Goal: Obtain resource: Download file/media

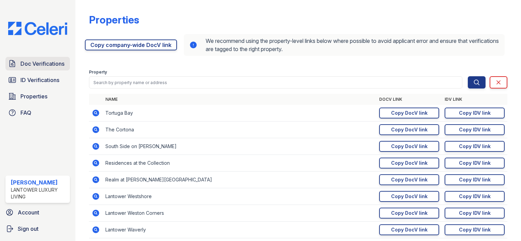
click at [41, 67] on span "Doc Verifications" at bounding box center [42, 64] width 44 height 8
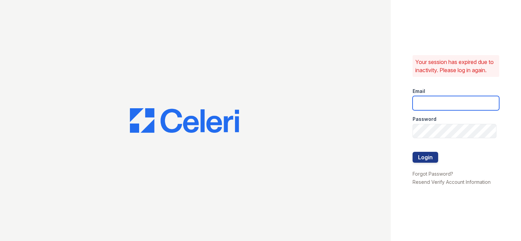
type input "amtorres@lantowerliving.com"
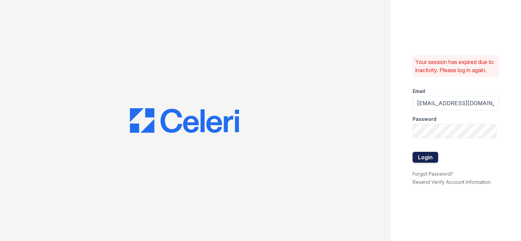
click at [418, 163] on button "Login" at bounding box center [425, 157] width 26 height 11
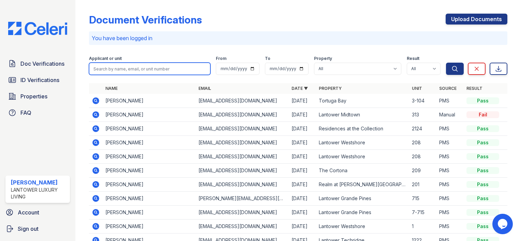
click at [138, 66] on input "search" at bounding box center [149, 69] width 121 height 12
type input "shenita"
click at [446, 63] on button "Search" at bounding box center [455, 69] width 18 height 12
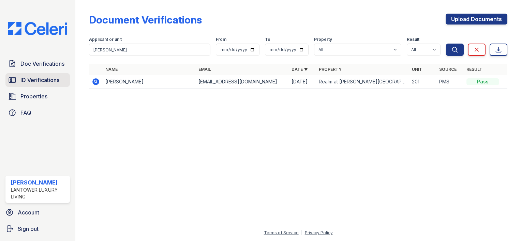
click at [29, 82] on span "ID Verifications" at bounding box center [39, 80] width 39 height 8
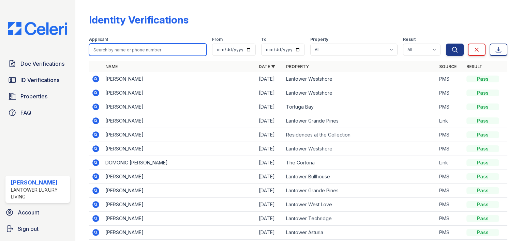
click at [95, 54] on input "search" at bounding box center [148, 50] width 118 height 12
type input "shenita"
click at [446, 44] on button "Search" at bounding box center [455, 50] width 18 height 12
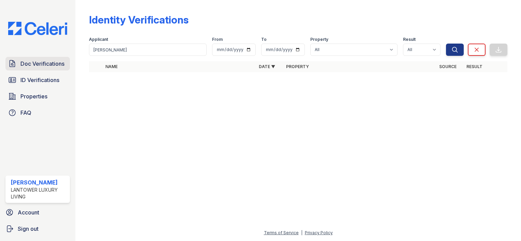
click at [29, 66] on span "Doc Verifications" at bounding box center [42, 64] width 44 height 8
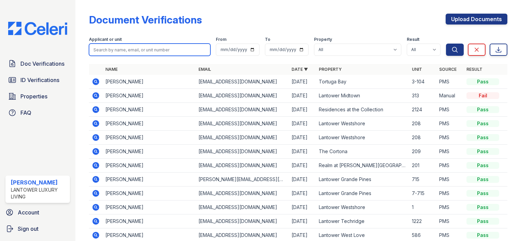
click at [132, 50] on input "search" at bounding box center [149, 50] width 121 height 12
type input "shenita"
click at [446, 44] on button "Search" at bounding box center [455, 50] width 18 height 12
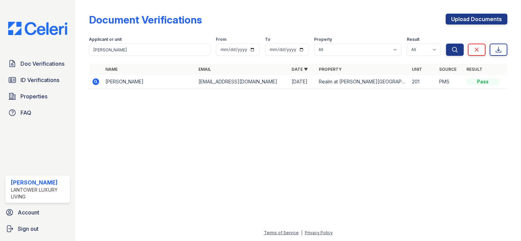
click at [96, 82] on icon at bounding box center [96, 82] width 8 height 8
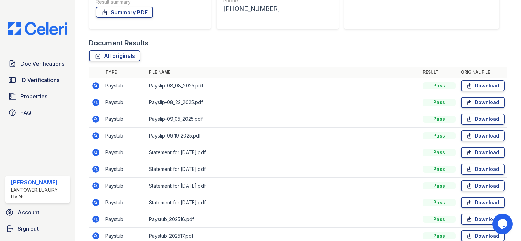
scroll to position [128, 0]
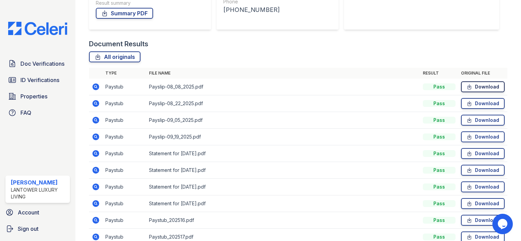
click at [481, 87] on link "Download" at bounding box center [483, 86] width 44 height 11
click at [466, 100] on icon at bounding box center [469, 103] width 6 height 7
click at [479, 119] on link "Download" at bounding box center [483, 120] width 44 height 11
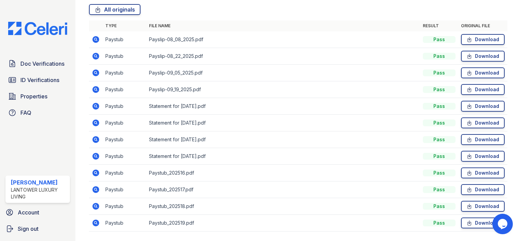
scroll to position [195, 0]
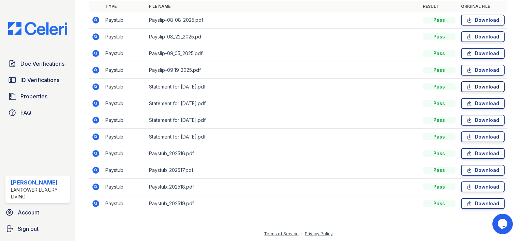
click at [470, 89] on link "Download" at bounding box center [483, 86] width 44 height 11
click at [470, 155] on link "Download" at bounding box center [483, 153] width 44 height 11
click at [466, 171] on icon at bounding box center [469, 170] width 6 height 7
click at [466, 185] on icon at bounding box center [469, 187] width 6 height 7
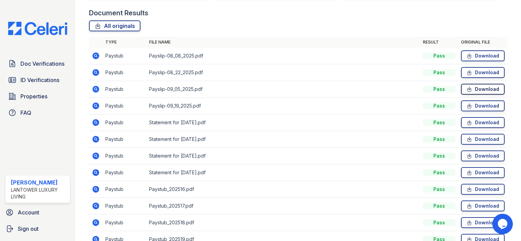
click at [467, 90] on icon at bounding box center [469, 89] width 6 height 7
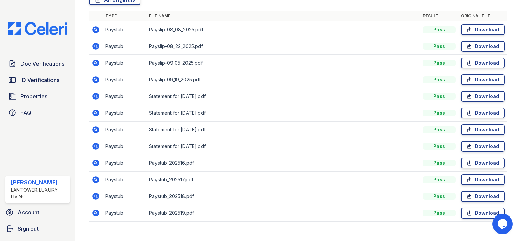
scroll to position [187, 0]
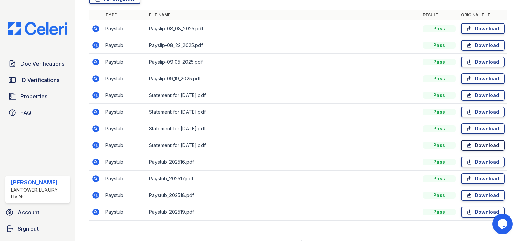
click at [474, 147] on link "Download" at bounding box center [483, 145] width 44 height 11
click at [470, 130] on link "Download" at bounding box center [483, 128] width 44 height 11
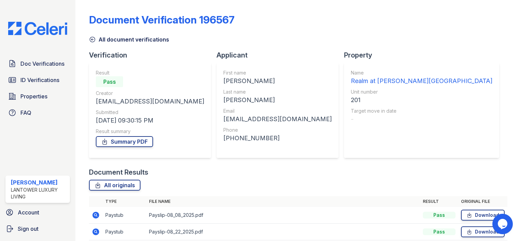
scroll to position [0, 0]
click at [51, 80] on span "ID Verifications" at bounding box center [39, 80] width 39 height 8
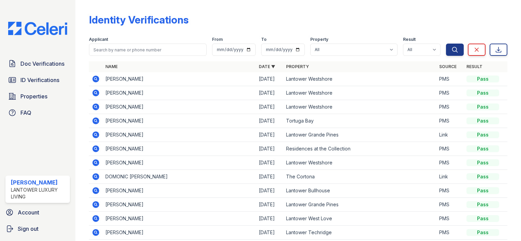
click at [123, 58] on form "Applicant From To Property All Lantower [PERSON_NAME] [GEOGRAPHIC_DATA] [GEOGRA…" at bounding box center [298, 44] width 418 height 27
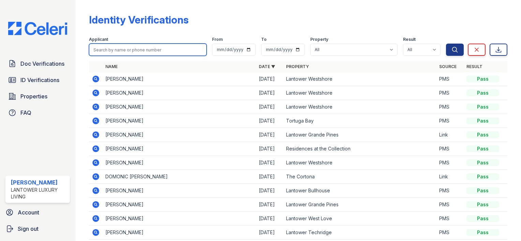
click at [126, 53] on input "search" at bounding box center [148, 50] width 118 height 12
type input "[PERSON_NAME]"
click at [446, 44] on button "Search" at bounding box center [455, 50] width 18 height 12
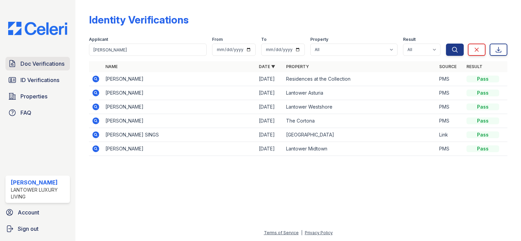
click at [32, 66] on span "Doc Verifications" at bounding box center [42, 64] width 44 height 8
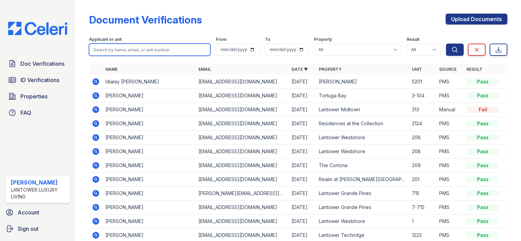
click at [141, 48] on input "search" at bounding box center [149, 50] width 121 height 12
type input "[PERSON_NAME]"
click at [446, 44] on button "Search" at bounding box center [455, 50] width 18 height 12
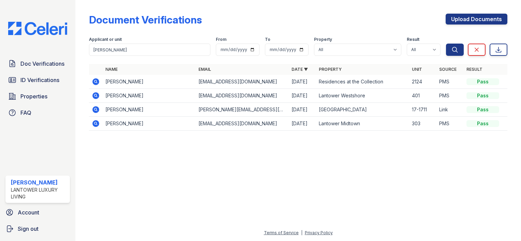
click at [98, 82] on icon at bounding box center [95, 81] width 7 height 7
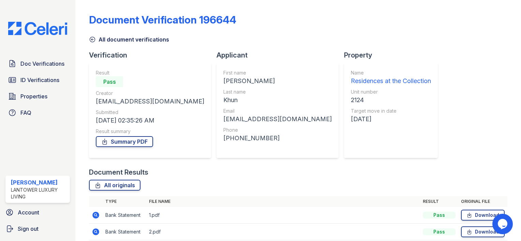
scroll to position [95, 0]
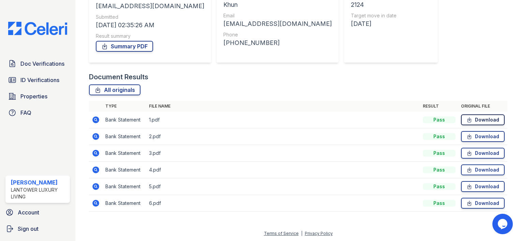
click at [470, 120] on link "Download" at bounding box center [483, 120] width 44 height 11
click at [472, 138] on link "Download" at bounding box center [483, 136] width 44 height 11
click at [476, 153] on link "Download" at bounding box center [483, 153] width 44 height 11
click at [473, 173] on link "Download" at bounding box center [483, 170] width 44 height 11
click at [485, 188] on link "Download" at bounding box center [483, 186] width 44 height 11
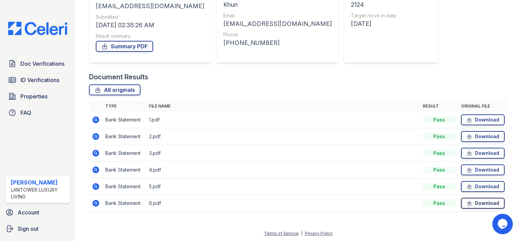
click at [468, 207] on link "Download" at bounding box center [483, 203] width 44 height 11
click at [26, 81] on span "ID Verifications" at bounding box center [39, 80] width 39 height 8
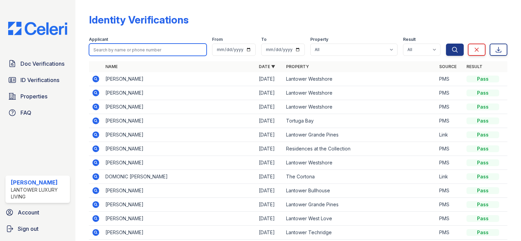
click at [97, 48] on input "search" at bounding box center [148, 50] width 118 height 12
type input "volody"
click at [446, 44] on button "Search" at bounding box center [455, 50] width 18 height 12
